Goal: Task Accomplishment & Management: Manage account settings

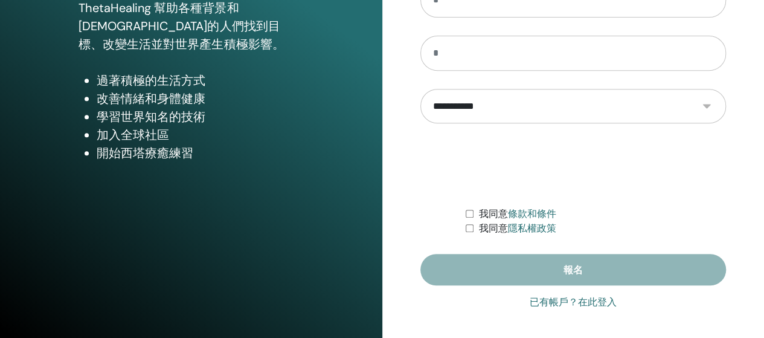
scroll to position [242, 0]
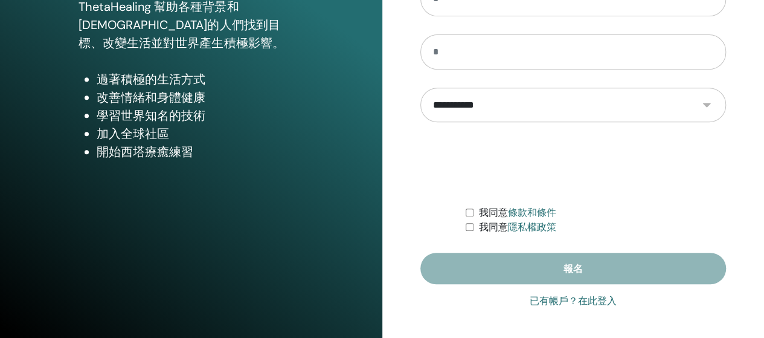
click at [570, 300] on font "已有帳戶？在此登入" at bounding box center [573, 300] width 87 height 11
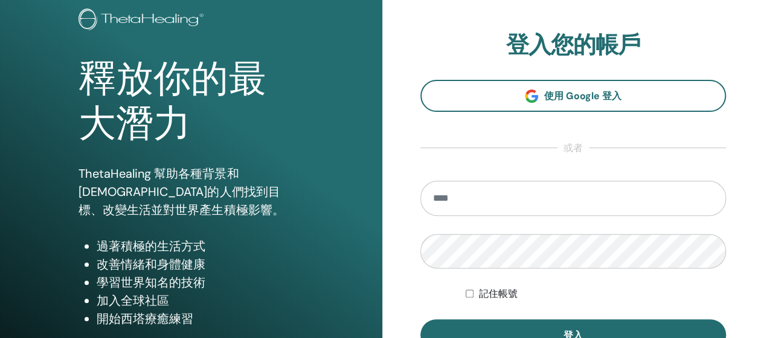
scroll to position [60, 0]
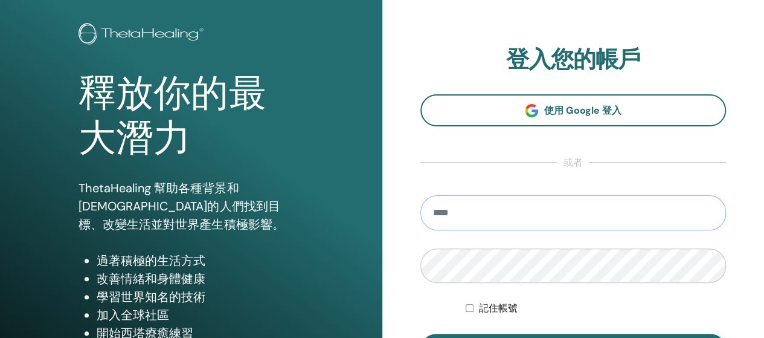
click at [533, 218] on input "email" at bounding box center [574, 212] width 306 height 35
type input "**"
type input "**********"
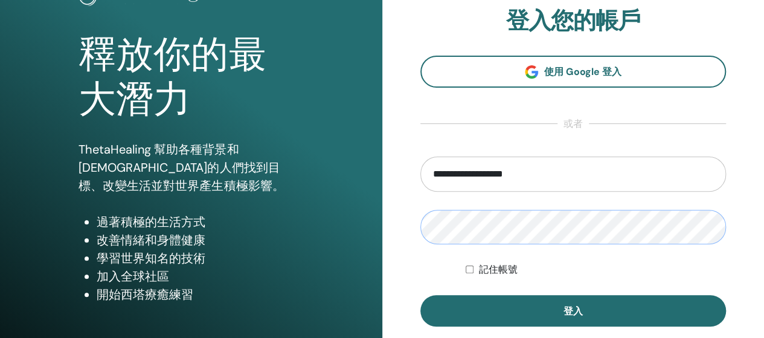
scroll to position [121, 0]
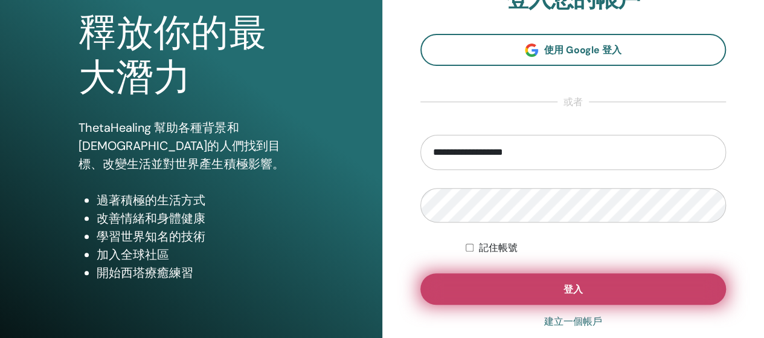
click at [530, 292] on button "登入" at bounding box center [574, 288] width 306 height 31
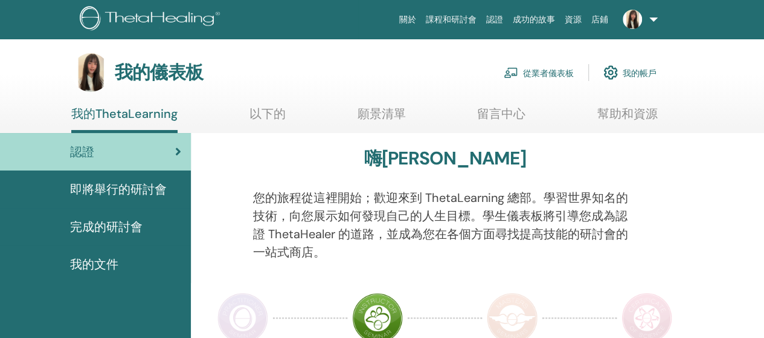
click at [491, 18] on font "認證" at bounding box center [494, 20] width 17 height 10
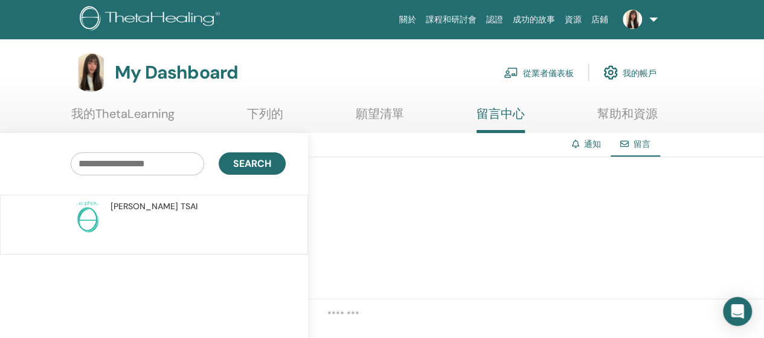
click at [128, 207] on font "CHIA-YI" at bounding box center [145, 206] width 68 height 11
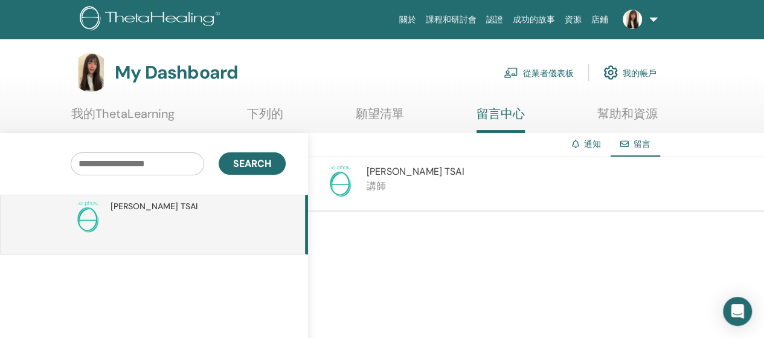
click at [355, 176] on img at bounding box center [340, 181] width 34 height 34
click at [338, 176] on img at bounding box center [340, 181] width 34 height 34
click at [445, 170] on font "TSAI" at bounding box center [455, 171] width 20 height 13
click at [382, 171] on font "CHIA-YI" at bounding box center [405, 171] width 76 height 13
click at [367, 183] on font "講師" at bounding box center [376, 185] width 19 height 13
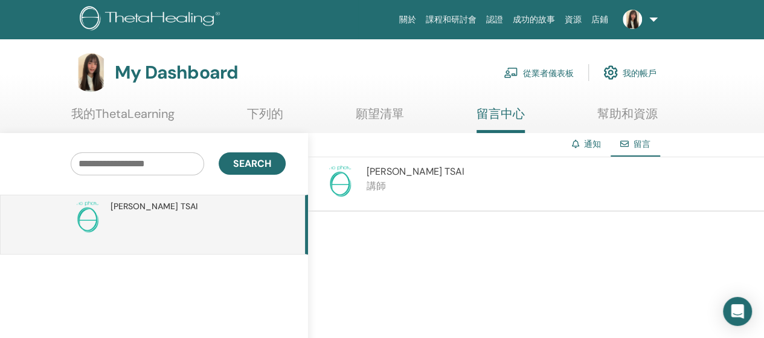
click at [120, 208] on font "CHIA-YI" at bounding box center [145, 206] width 68 height 11
click at [75, 214] on img at bounding box center [88, 217] width 34 height 34
click at [82, 214] on img at bounding box center [88, 217] width 34 height 34
click at [385, 106] on font "願望清單" at bounding box center [380, 114] width 48 height 16
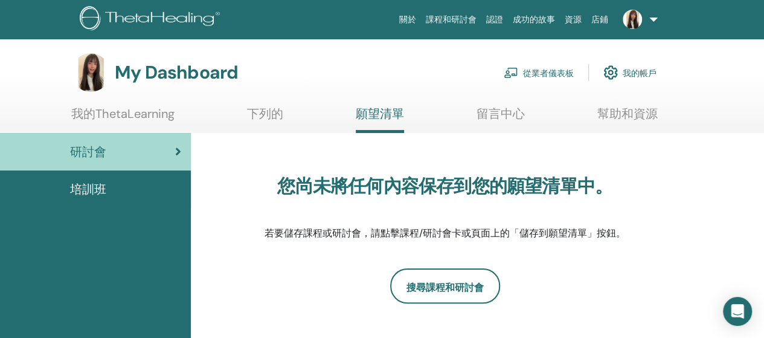
click at [149, 127] on link "我的ThetaLearning" at bounding box center [122, 118] width 103 height 24
click at [159, 111] on font "我的ThetaLearning" at bounding box center [122, 114] width 103 height 16
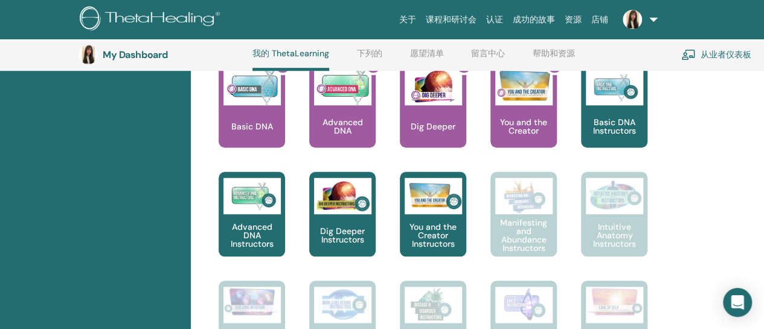
scroll to position [515, 0]
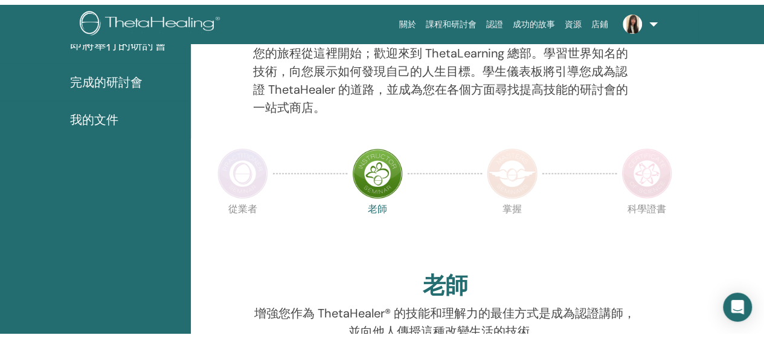
scroll to position [0, 0]
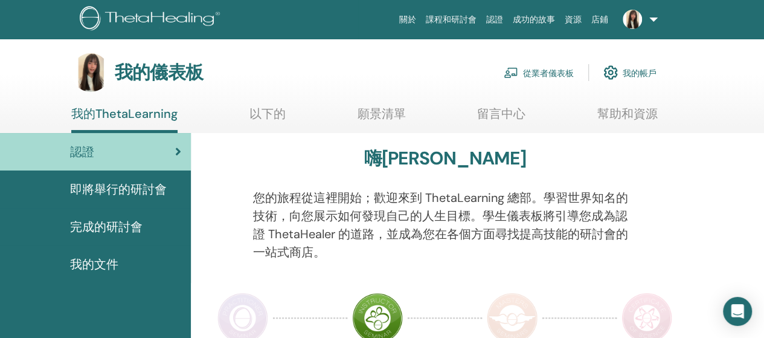
click at [115, 263] on font "我的文件" at bounding box center [94, 264] width 48 height 16
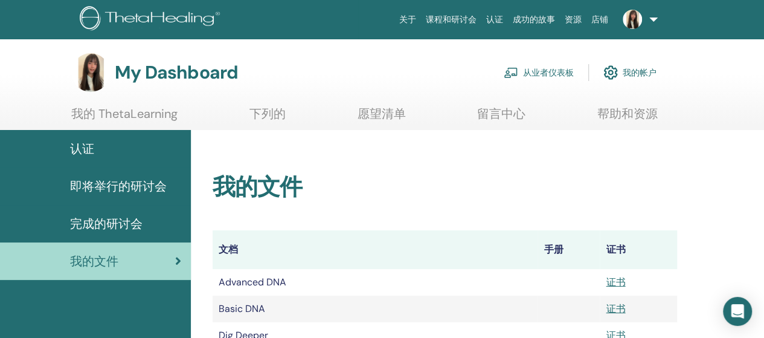
click at [99, 222] on span "完成的研讨会" at bounding box center [106, 223] width 73 height 18
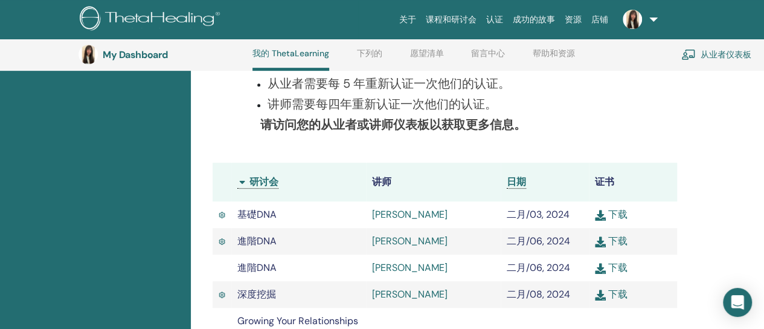
scroll to position [273, 0]
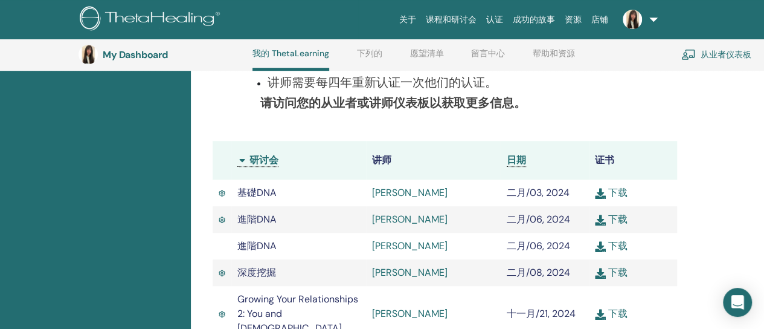
click at [378, 190] on link "CHIA-YI TSAI" at bounding box center [410, 192] width 76 height 13
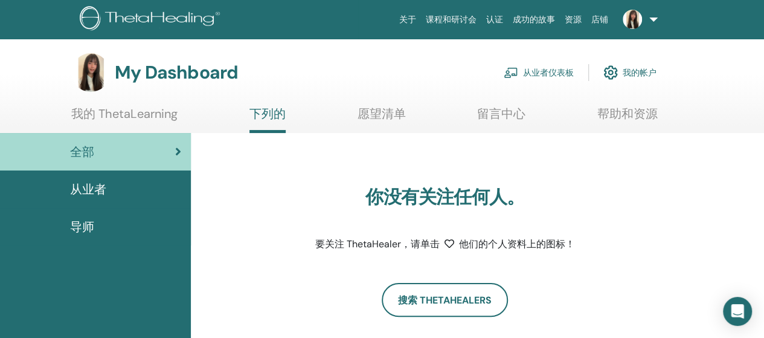
click at [164, 114] on link "我的 ThetaLearning" at bounding box center [124, 118] width 106 height 24
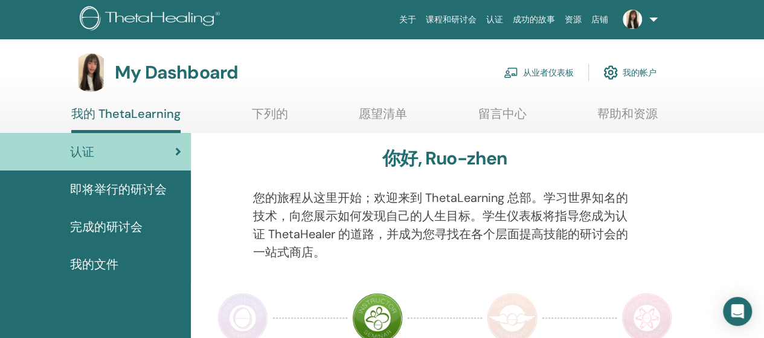
click at [547, 73] on link "从业者仪表板" at bounding box center [539, 72] width 70 height 27
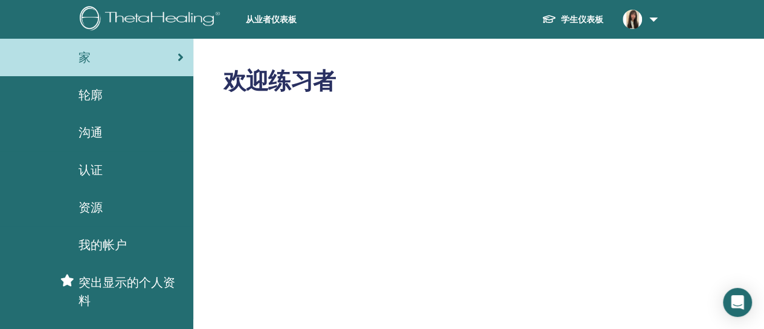
click at [94, 100] on span "轮廓" at bounding box center [91, 95] width 24 height 18
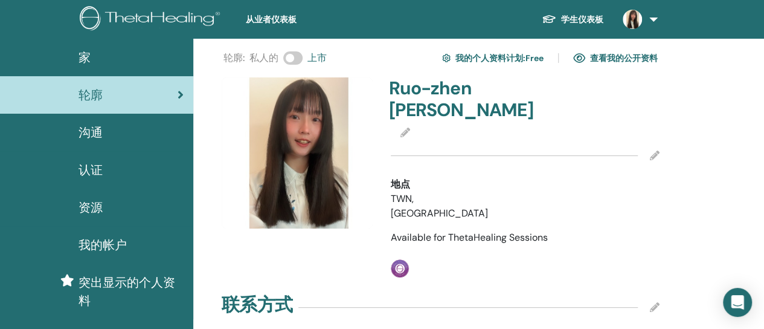
click at [514, 60] on link "我的个人资料计划 : Free" at bounding box center [493, 57] width 102 height 19
click at [604, 56] on link "查看我的公开资料" at bounding box center [615, 57] width 85 height 19
